Goal: Transaction & Acquisition: Obtain resource

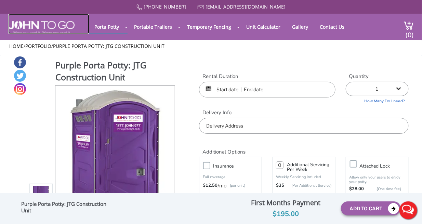
click at [59, 18] on link at bounding box center [48, 24] width 81 height 20
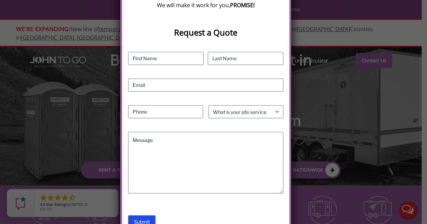
scroll to position [170, 0]
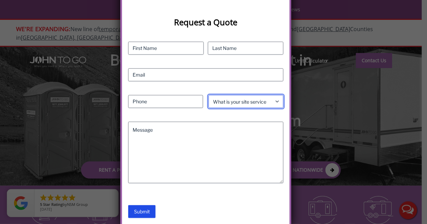
click at [277, 100] on select "What is your site service need? Consumer Construction - Commercial Construction…" at bounding box center [245, 101] width 75 height 13
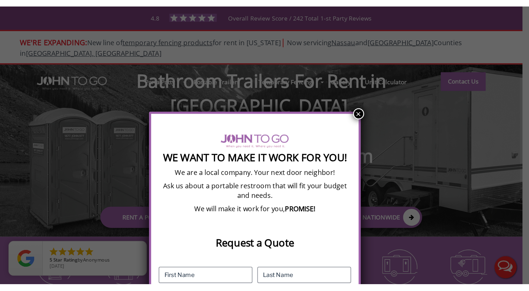
scroll to position [0, 0]
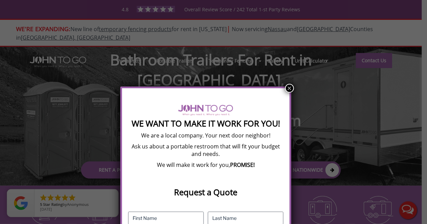
click at [289, 87] on button "×" at bounding box center [289, 88] width 9 height 9
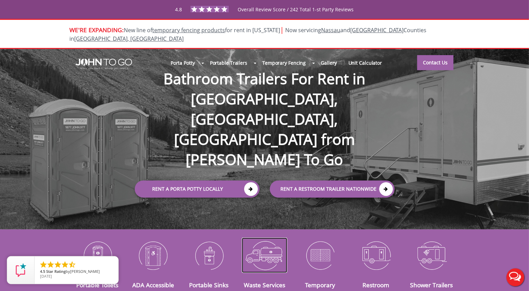
click at [254, 224] on img at bounding box center [264, 255] width 45 height 36
